Goal: Obtain resource: Obtain resource

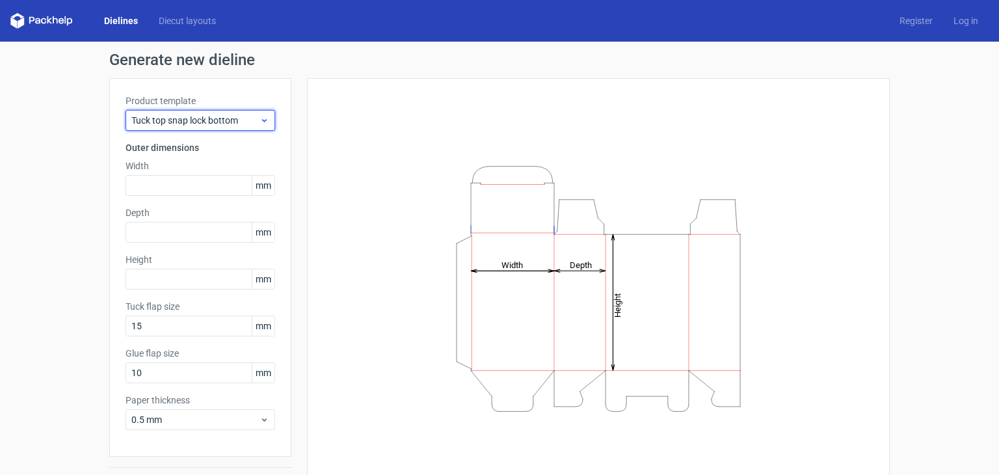
click at [235, 124] on span "Tuck top snap lock bottom" at bounding box center [195, 120] width 128 height 13
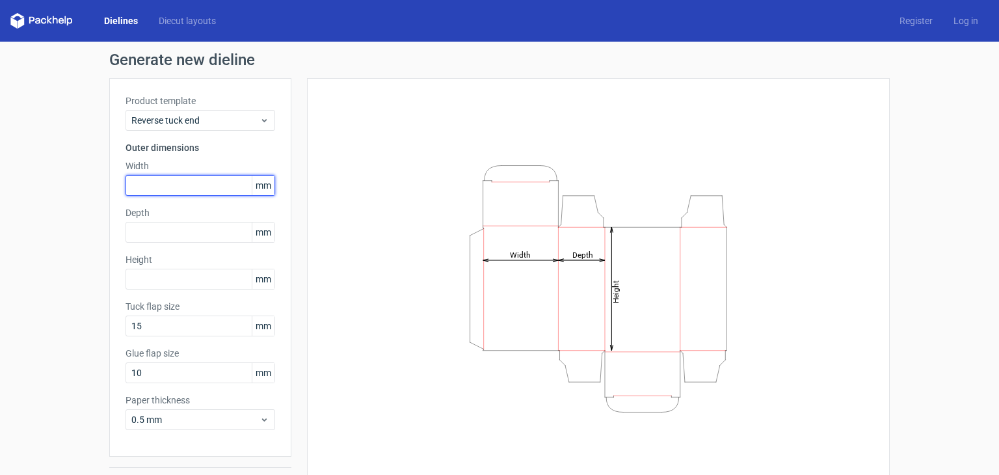
click at [193, 188] on input "text" at bounding box center [201, 185] width 150 height 21
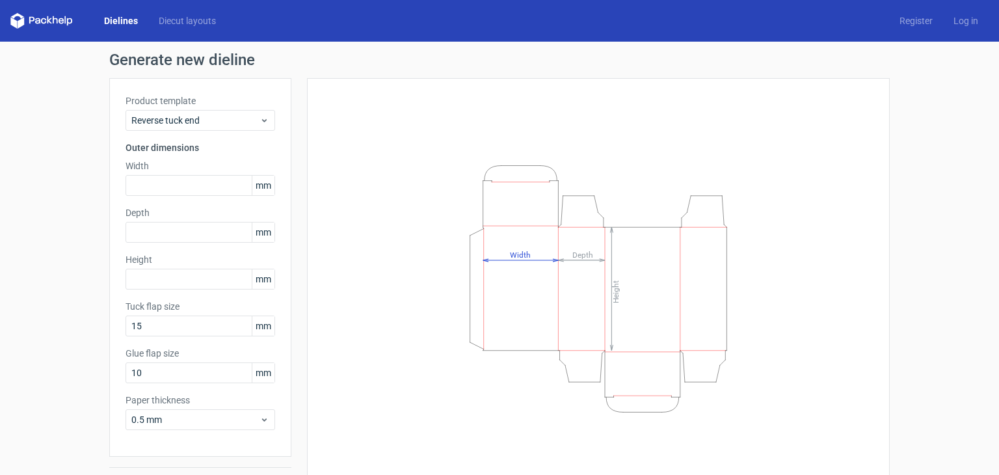
click at [163, 263] on label "Height" at bounding box center [201, 259] width 150 height 13
click at [161, 286] on input "text" at bounding box center [201, 279] width 150 height 21
type input "102"
click at [177, 187] on input "text" at bounding box center [201, 185] width 150 height 21
type input "56"
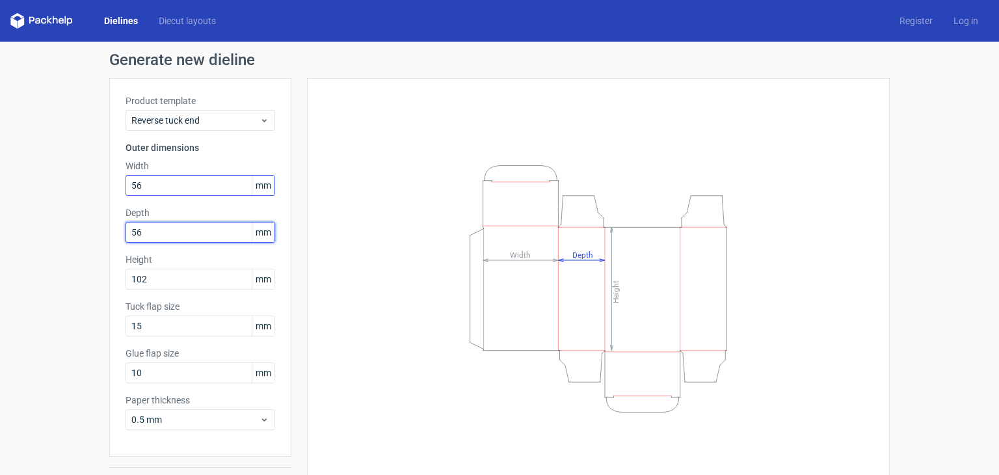
type input "56"
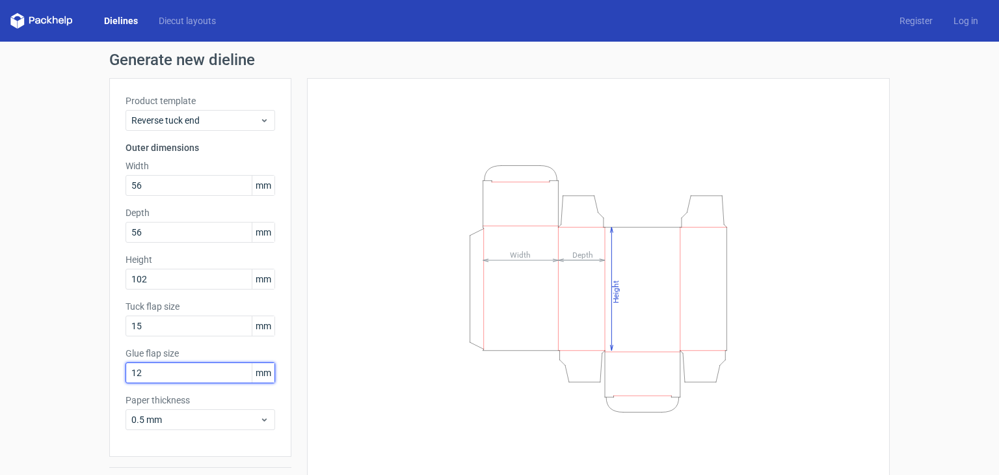
type input "12"
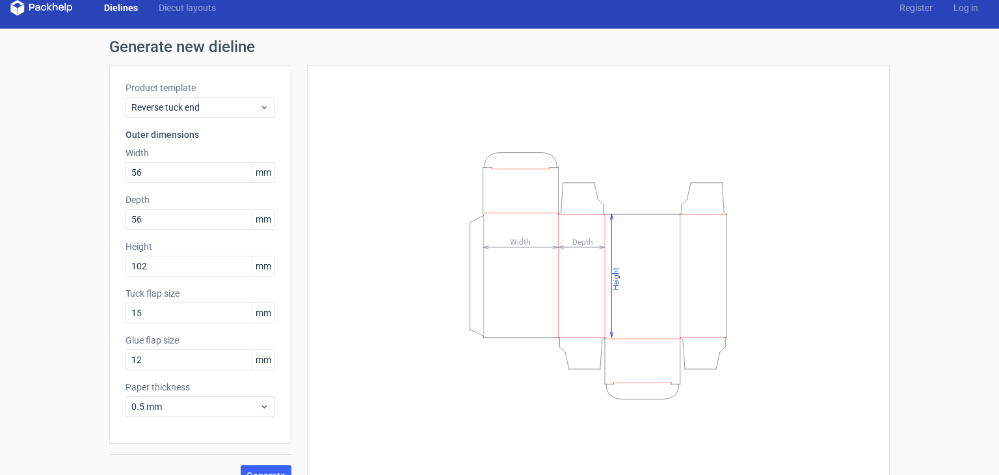
scroll to position [34, 0]
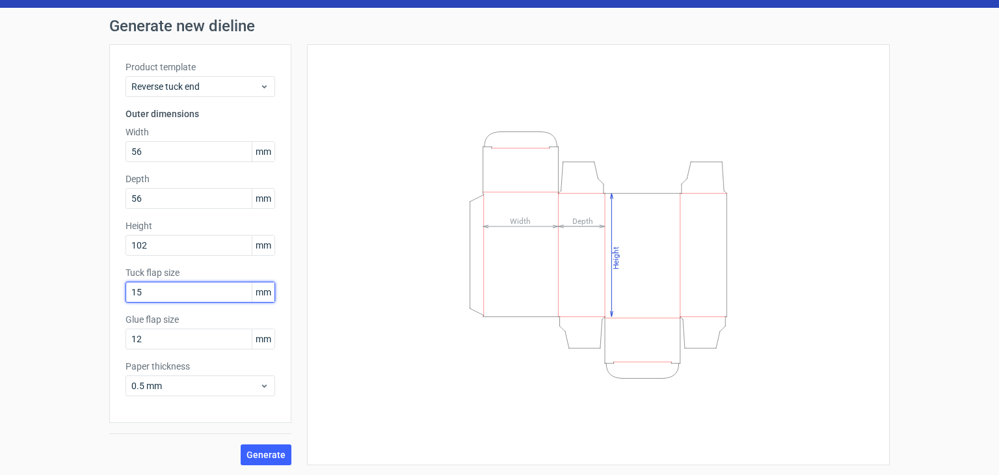
click at [200, 292] on input "15" at bounding box center [201, 292] width 150 height 21
click at [183, 148] on input "56" at bounding box center [201, 151] width 150 height 21
click at [180, 300] on input "15" at bounding box center [201, 292] width 150 height 21
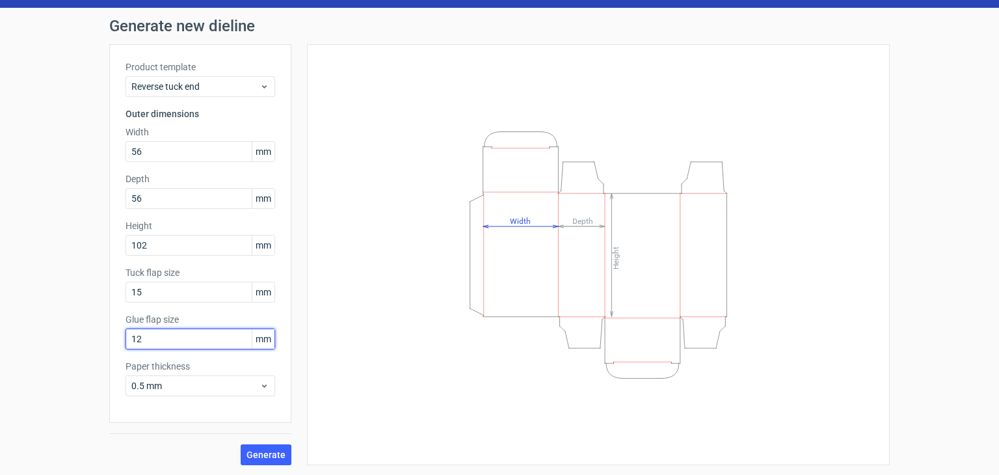
click at [168, 339] on input "12" at bounding box center [201, 338] width 150 height 21
click at [263, 456] on span "Generate" at bounding box center [266, 454] width 39 height 9
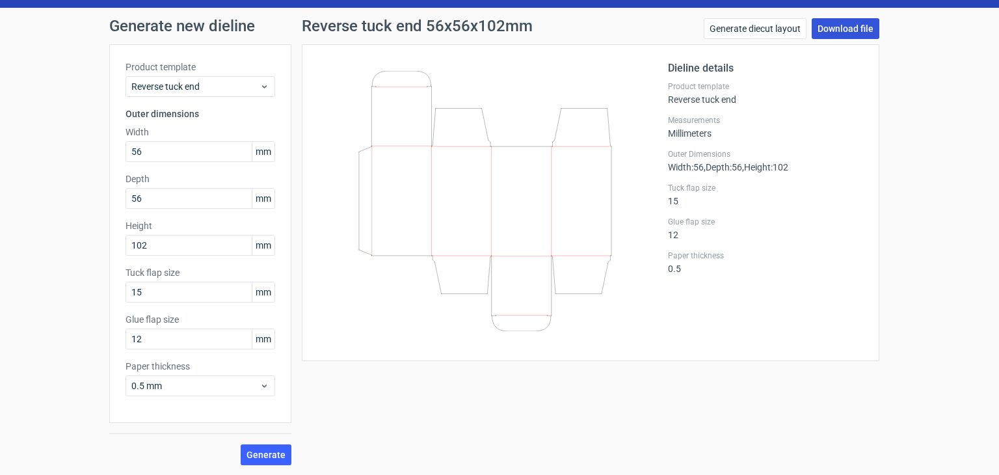
click at [821, 24] on link "Download file" at bounding box center [846, 28] width 68 height 21
